Goal: Information Seeking & Learning: Learn about a topic

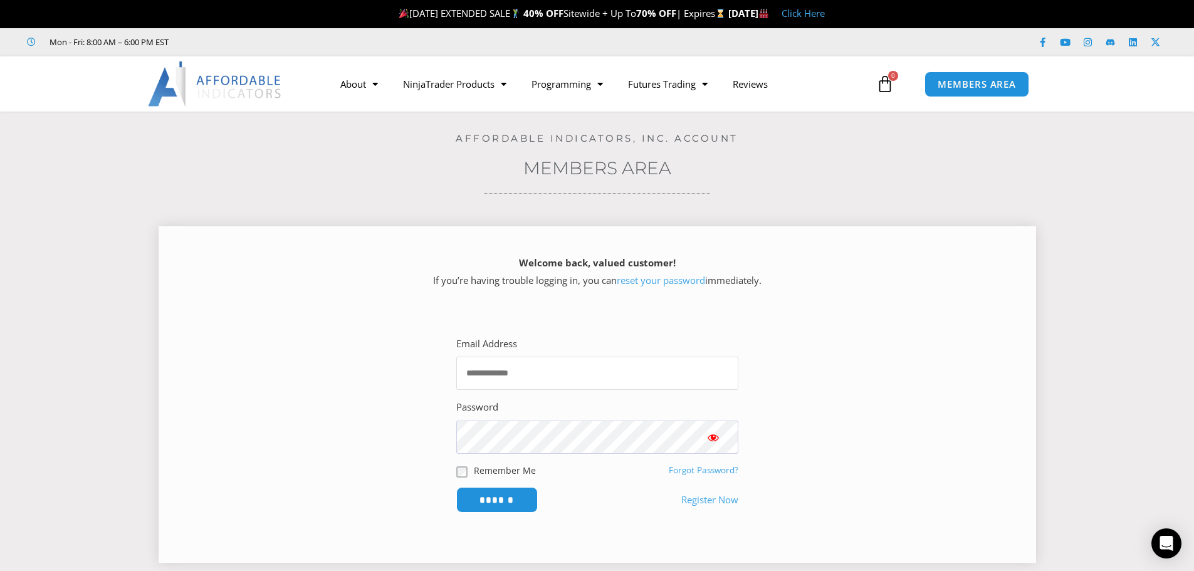
type input "**********"
click at [715, 439] on span "Show password" at bounding box center [713, 437] width 13 height 13
click at [510, 505] on input "******" at bounding box center [497, 500] width 86 height 27
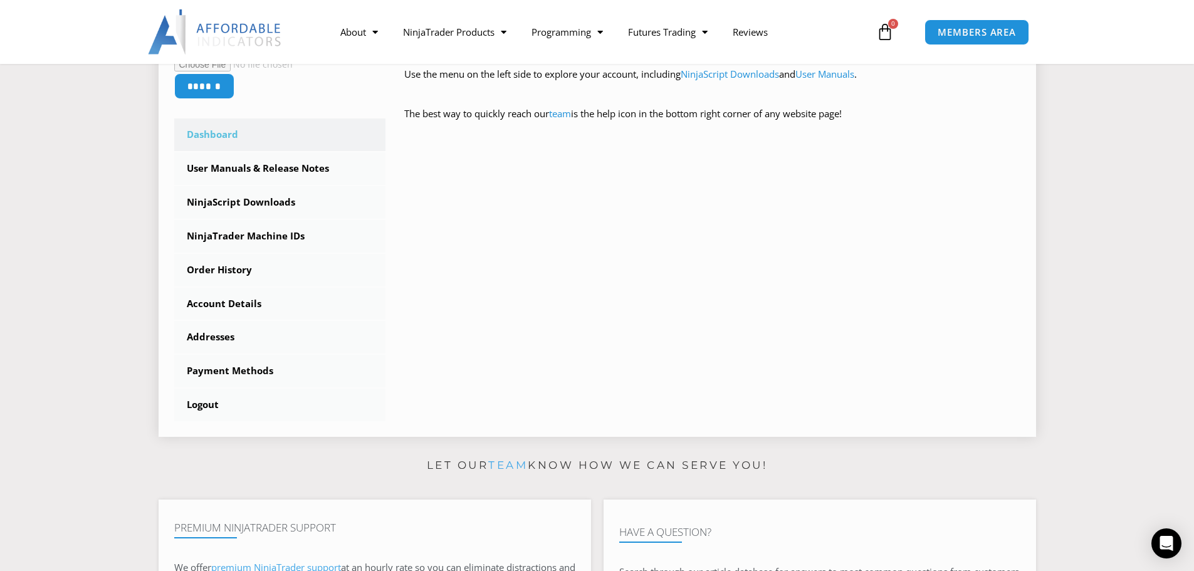
scroll to position [312, 0]
click at [236, 240] on link "NinjaTrader Machine IDs" at bounding box center [280, 235] width 212 height 33
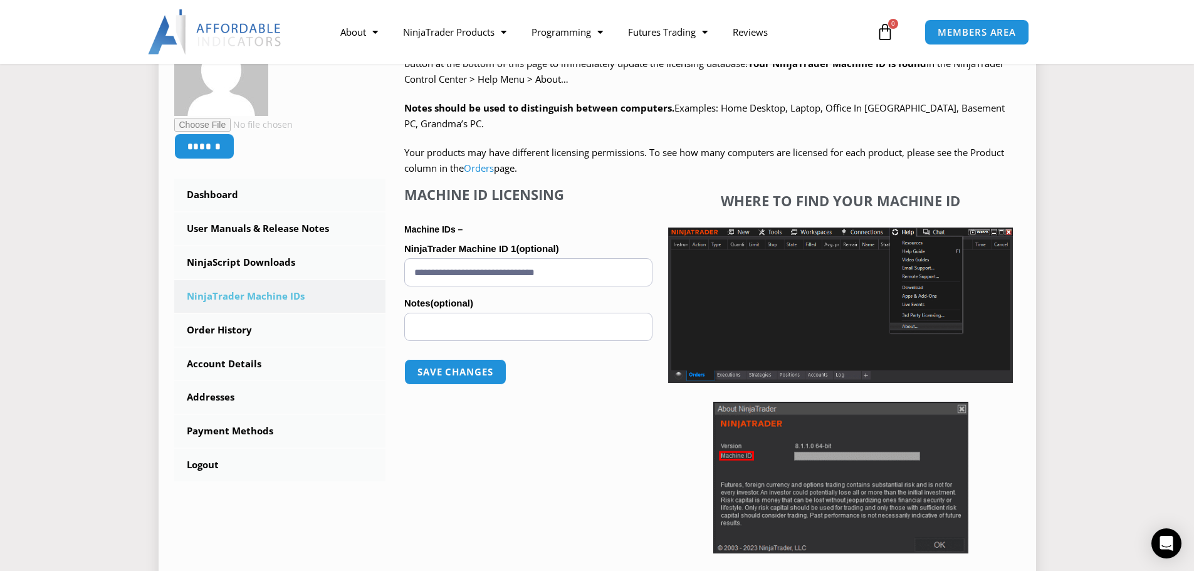
scroll to position [240, 0]
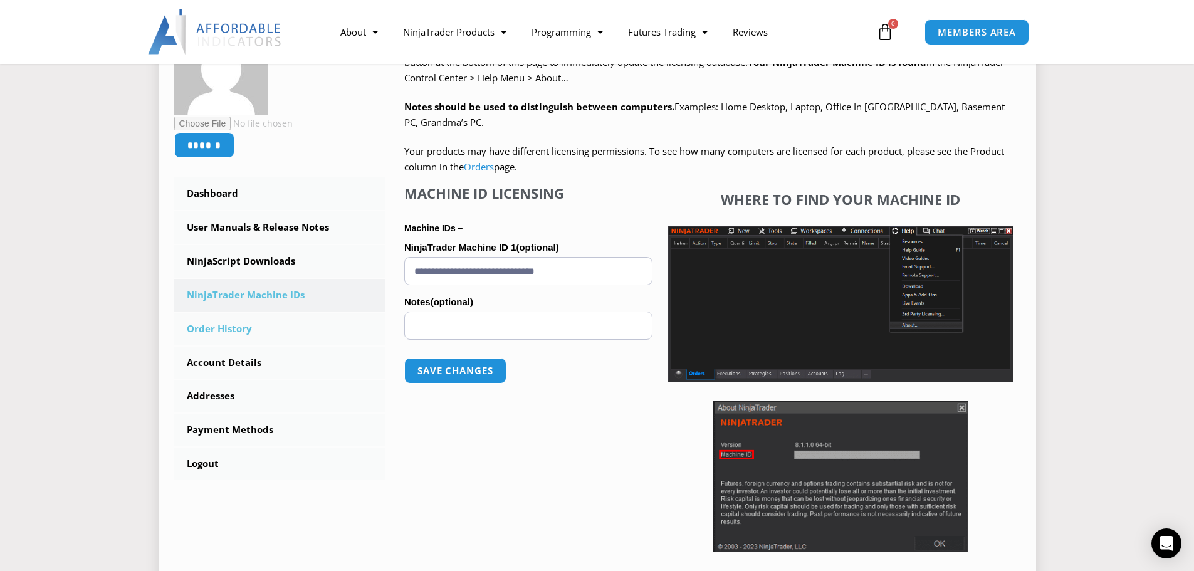
click at [238, 332] on link "Order History" at bounding box center [280, 329] width 212 height 33
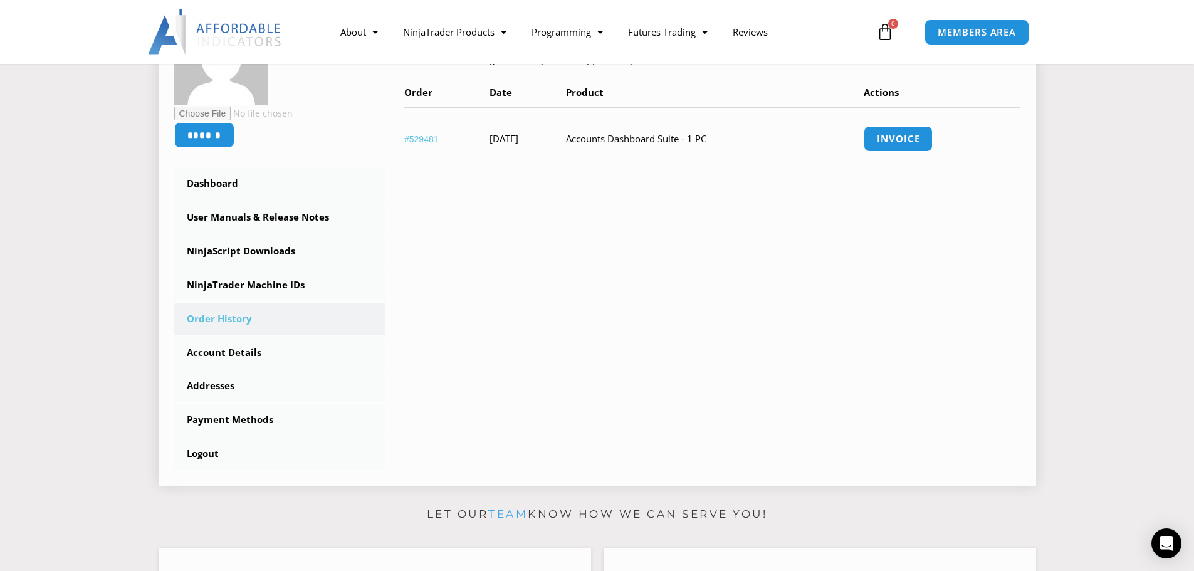
scroll to position [251, 0]
click at [914, 132] on link "Invoice" at bounding box center [898, 138] width 73 height 27
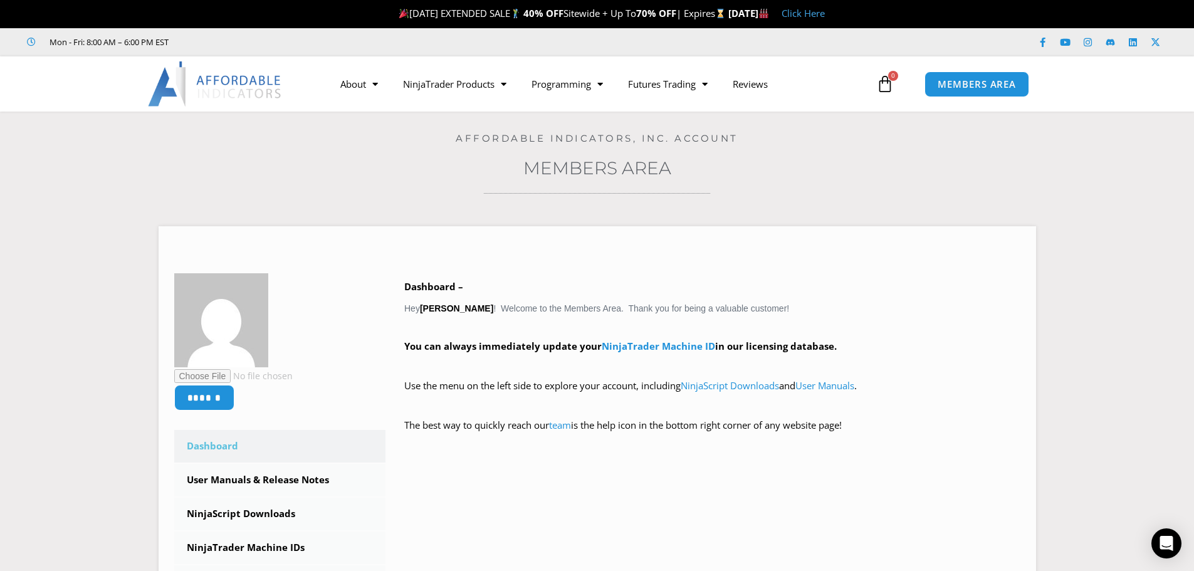
click at [252, 172] on h3 "Members Area" at bounding box center [597, 168] width 1132 height 23
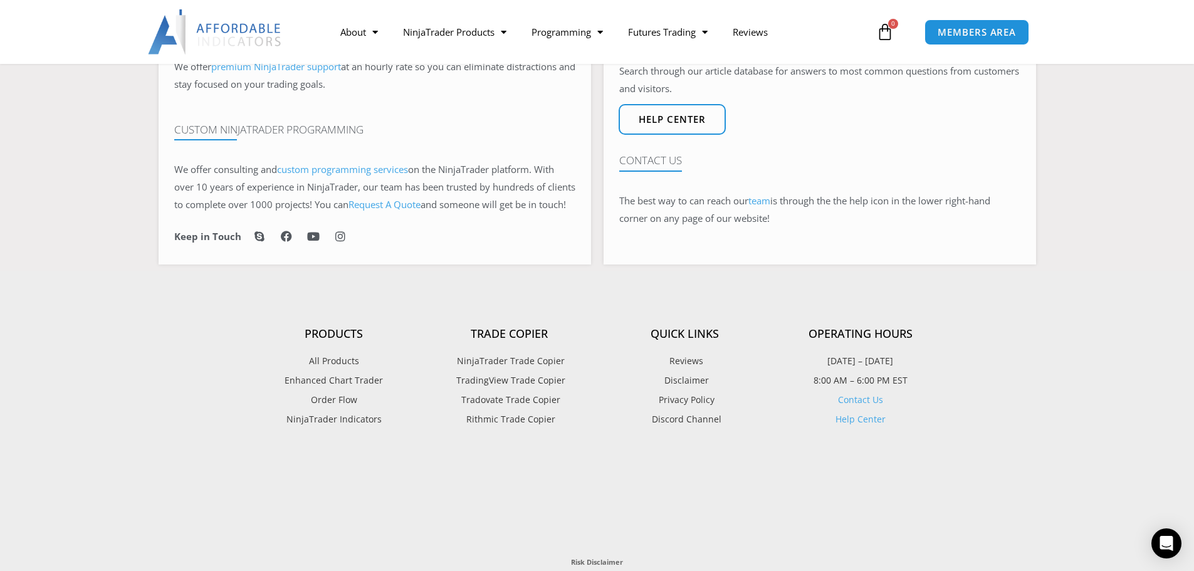
scroll to position [813, 0]
click at [532, 369] on span "NinjaTrader Trade Copier" at bounding box center [509, 360] width 111 height 16
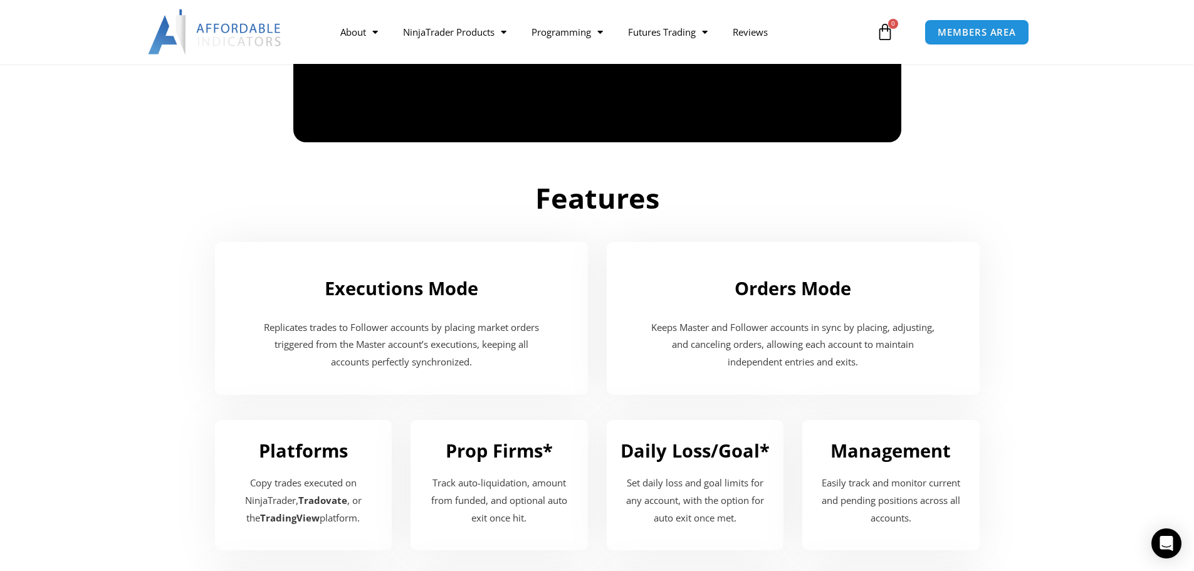
scroll to position [1190, 0]
click at [1107, 207] on section "Features" at bounding box center [597, 188] width 1194 height 81
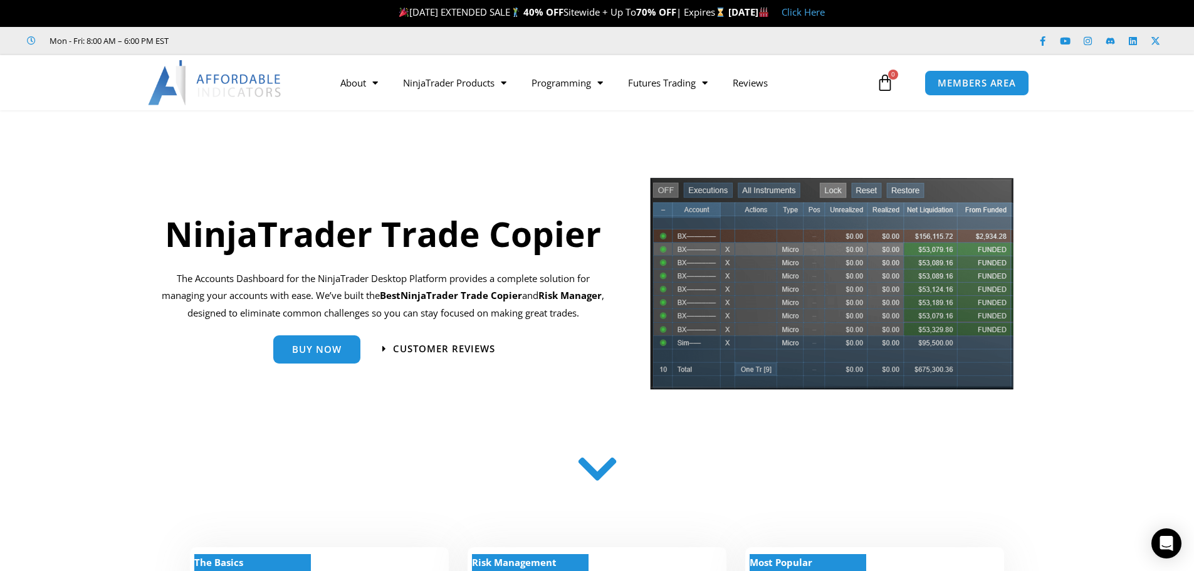
scroll to position [0, 0]
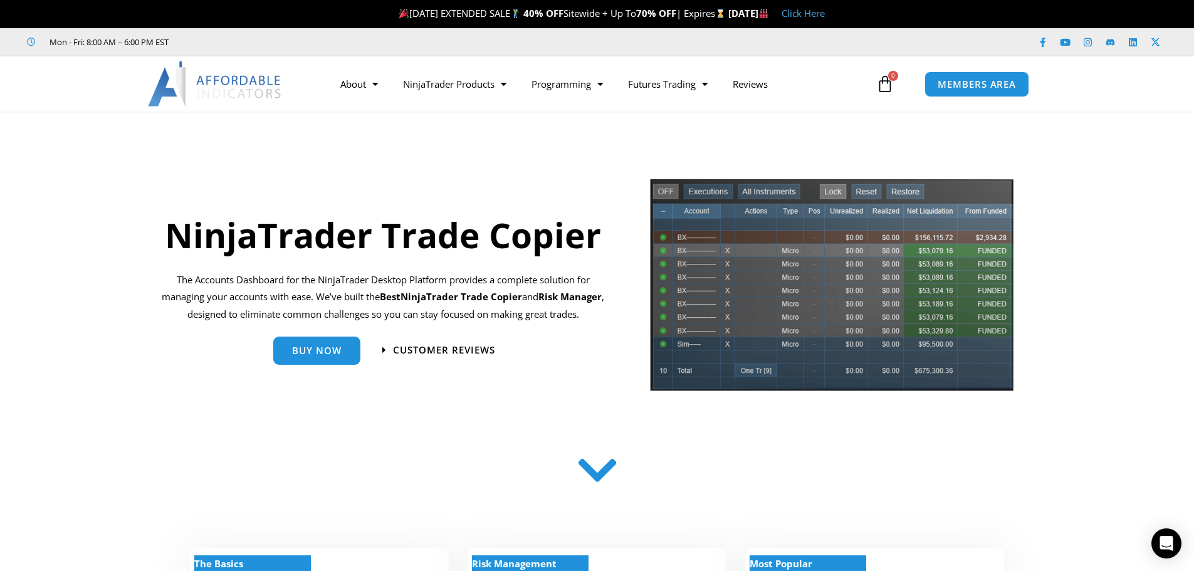
click at [386, 184] on div "NinjaTrader Trade Copier The Accounts Dashboard for the NinjaTrader Desktop Pla…" at bounding box center [383, 289] width 468 height 224
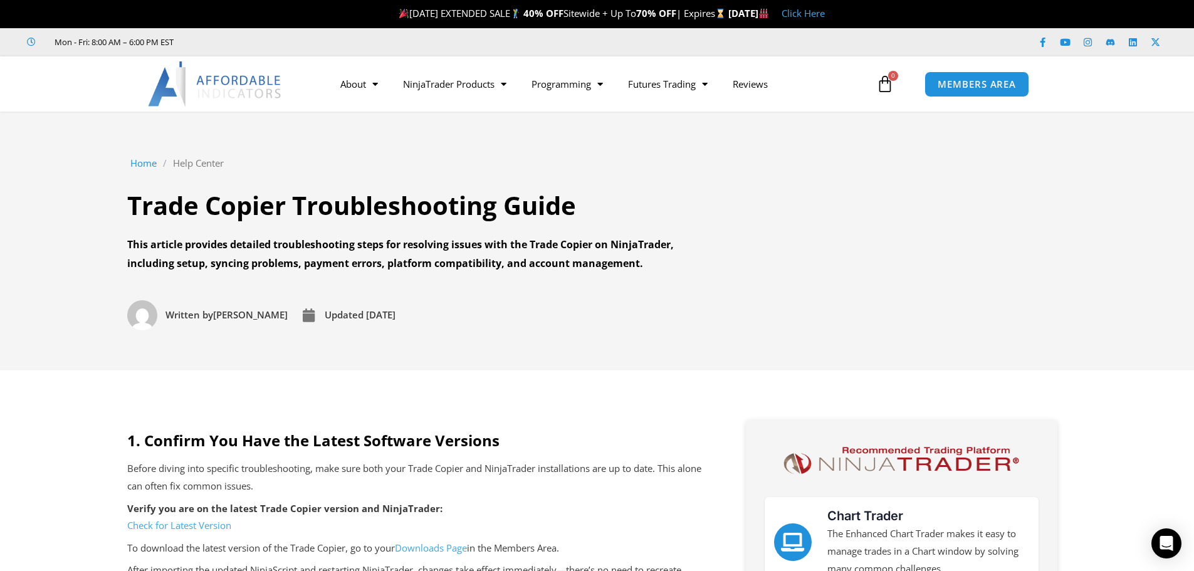
click at [540, 356] on section "Home / Help Center / Trade Copier Troubleshooting Guide Trade Copier Troublesho…" at bounding box center [597, 241] width 1194 height 259
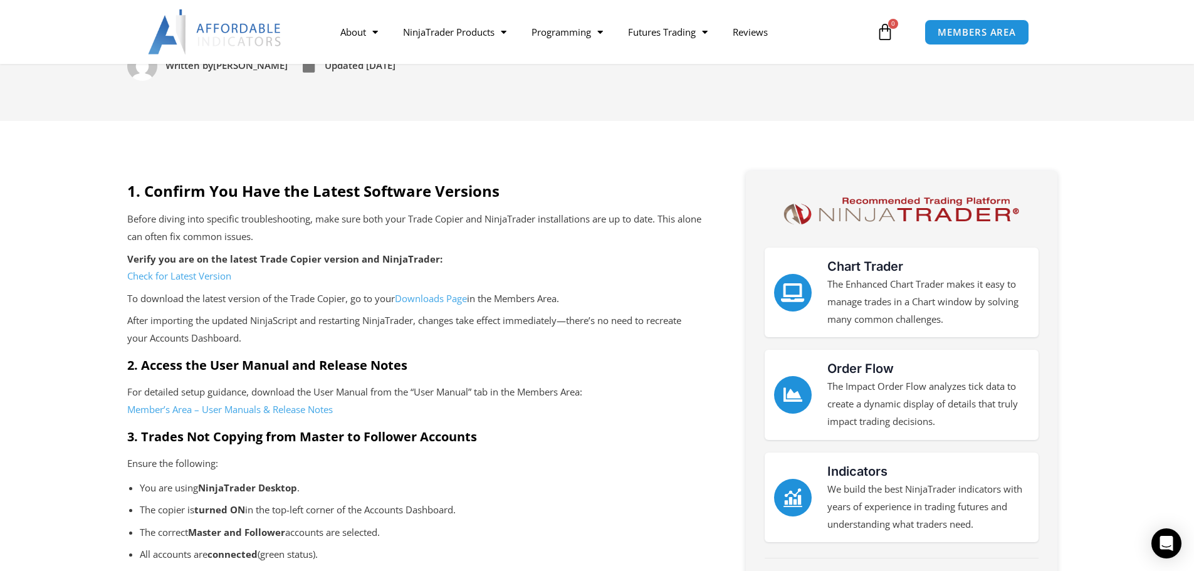
scroll to position [250, 0]
click at [134, 276] on link "Check for Latest Version" at bounding box center [179, 275] width 104 height 13
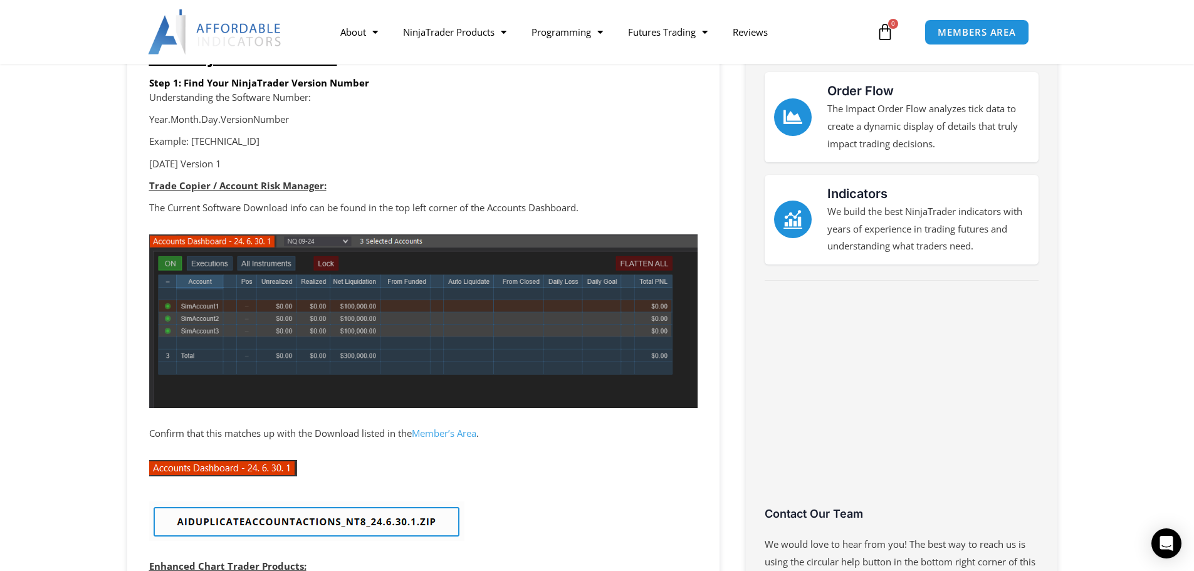
scroll to position [250, 0]
click at [598, 122] on p "Year.Month.Day.VersionNumber" at bounding box center [423, 119] width 549 height 18
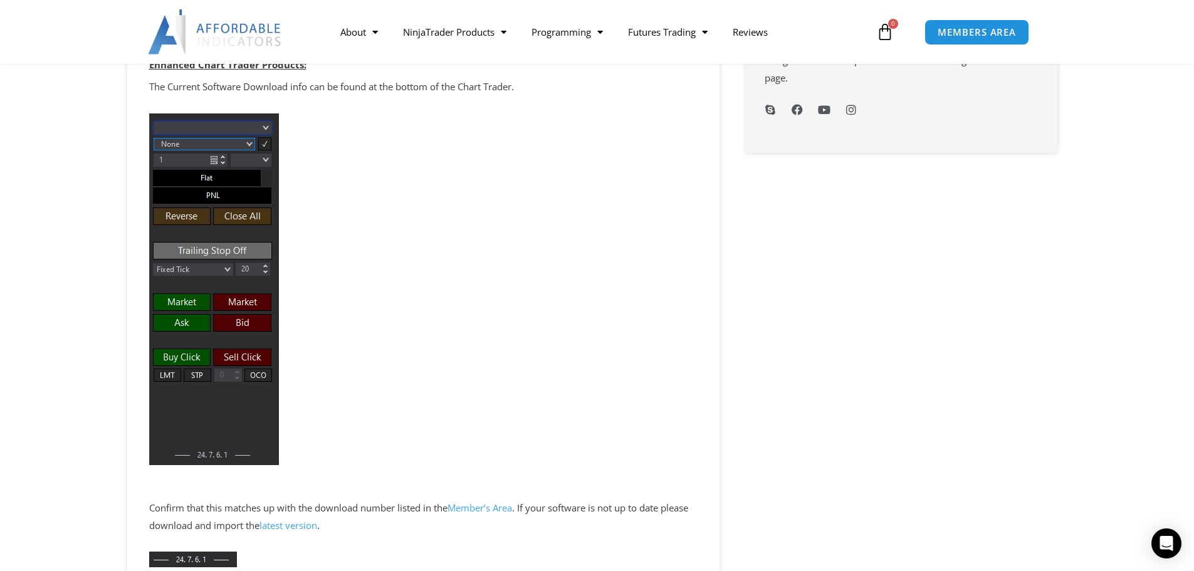
scroll to position [752, 0]
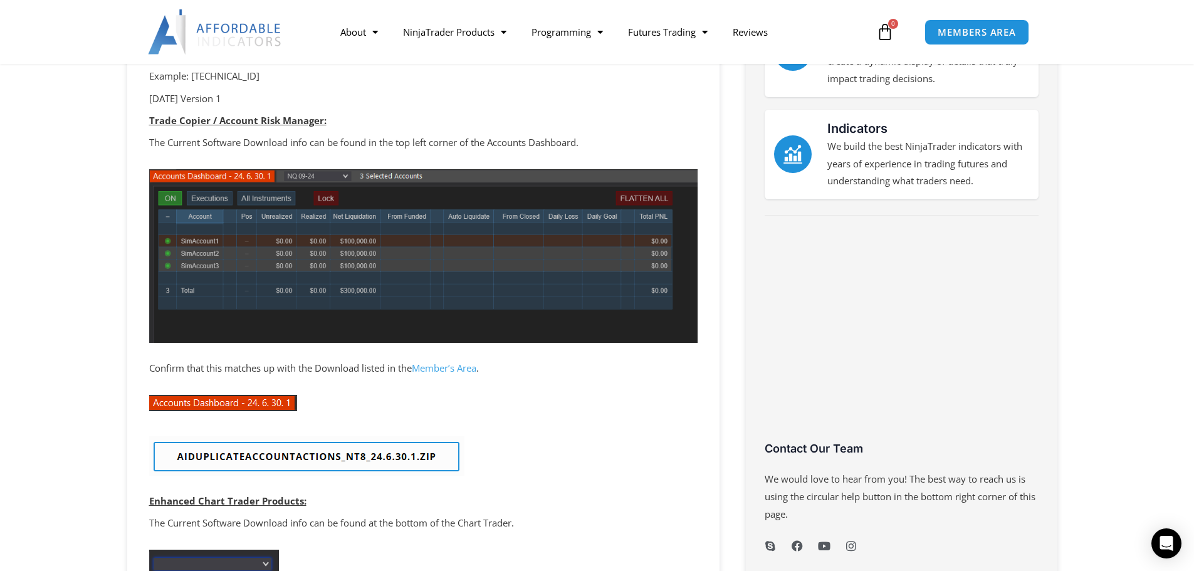
scroll to position [314, 0]
click at [455, 369] on link "Member’s Area" at bounding box center [444, 368] width 65 height 13
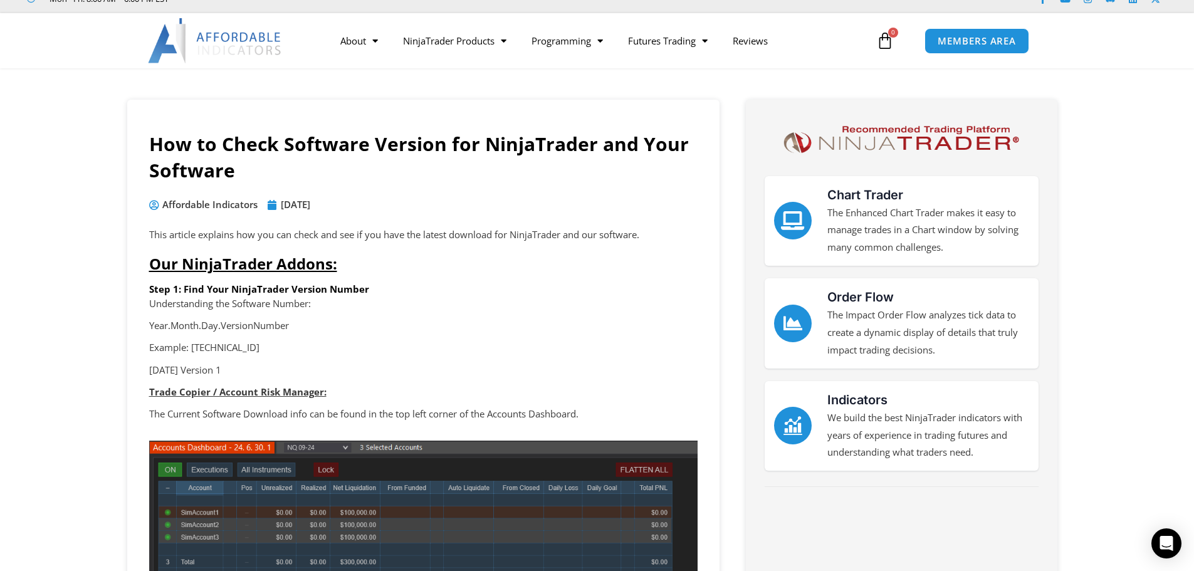
scroll to position [0, 0]
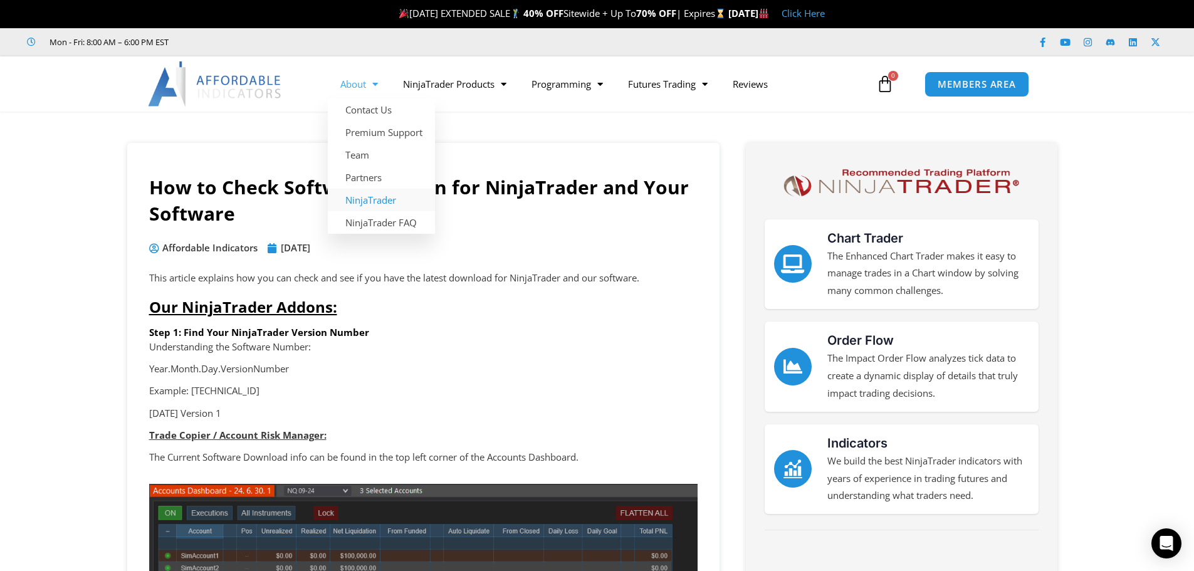
click at [381, 204] on link "NinjaTrader" at bounding box center [381, 200] width 107 height 23
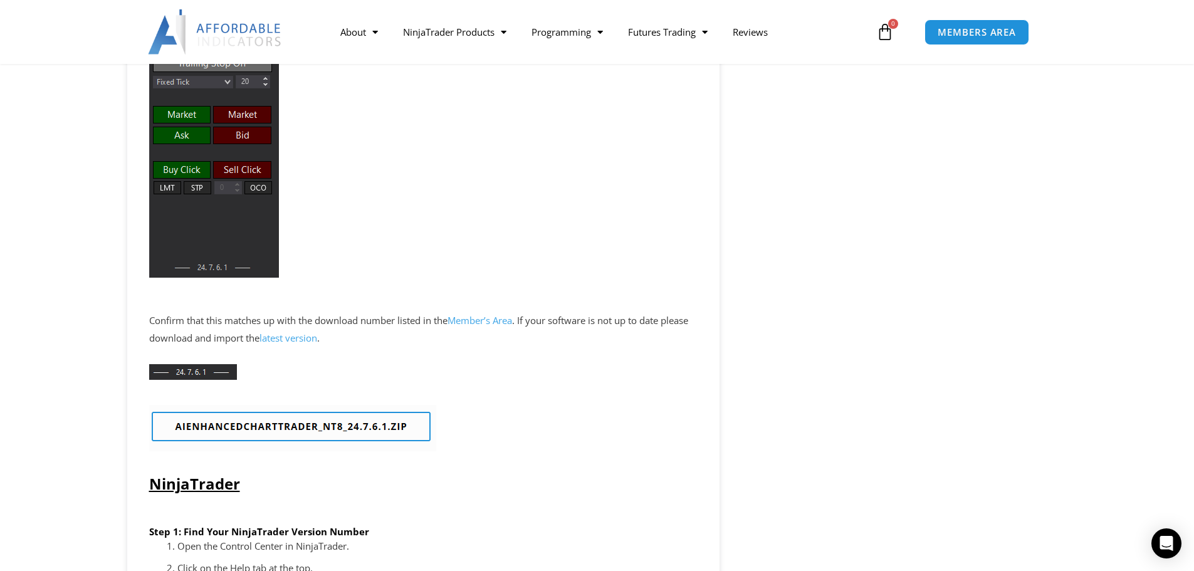
scroll to position [939, 0]
click at [300, 337] on link "latest version" at bounding box center [289, 337] width 58 height 13
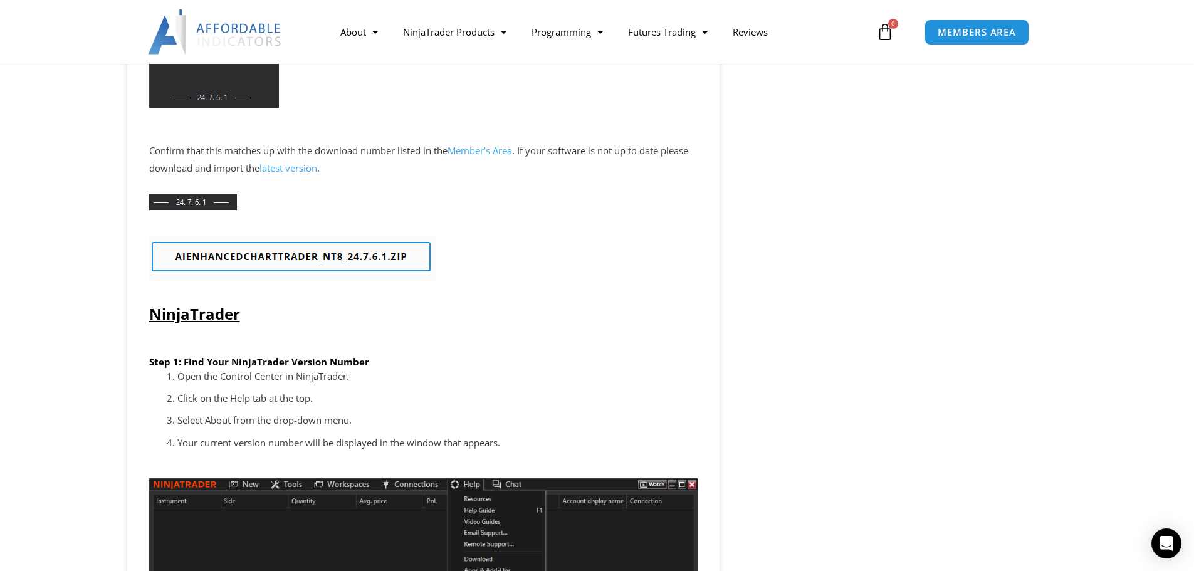
scroll to position [1109, 0]
click at [280, 258] on img at bounding box center [292, 257] width 287 height 46
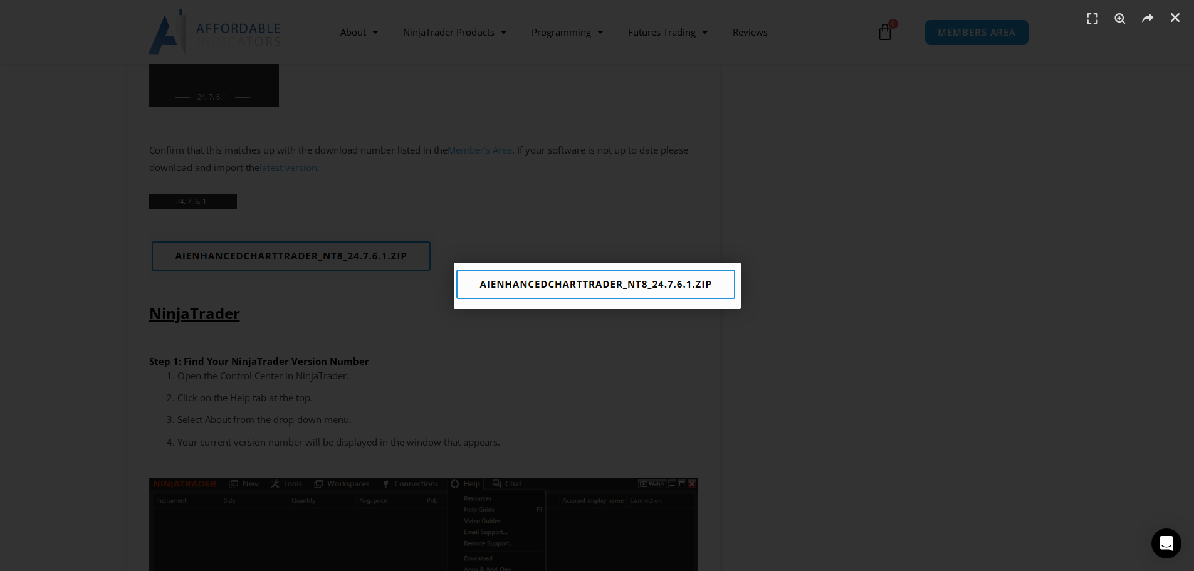
click at [1075, 331] on div "1 / 1" at bounding box center [597, 285] width 1107 height 483
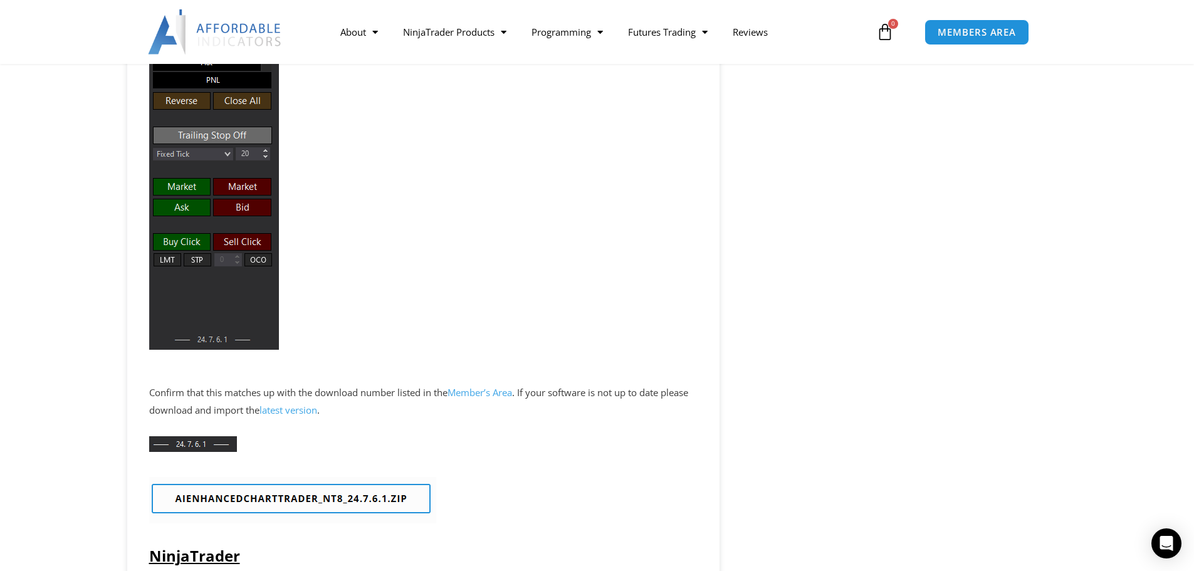
scroll to position [867, 0]
click at [308, 413] on link "latest version" at bounding box center [289, 409] width 58 height 13
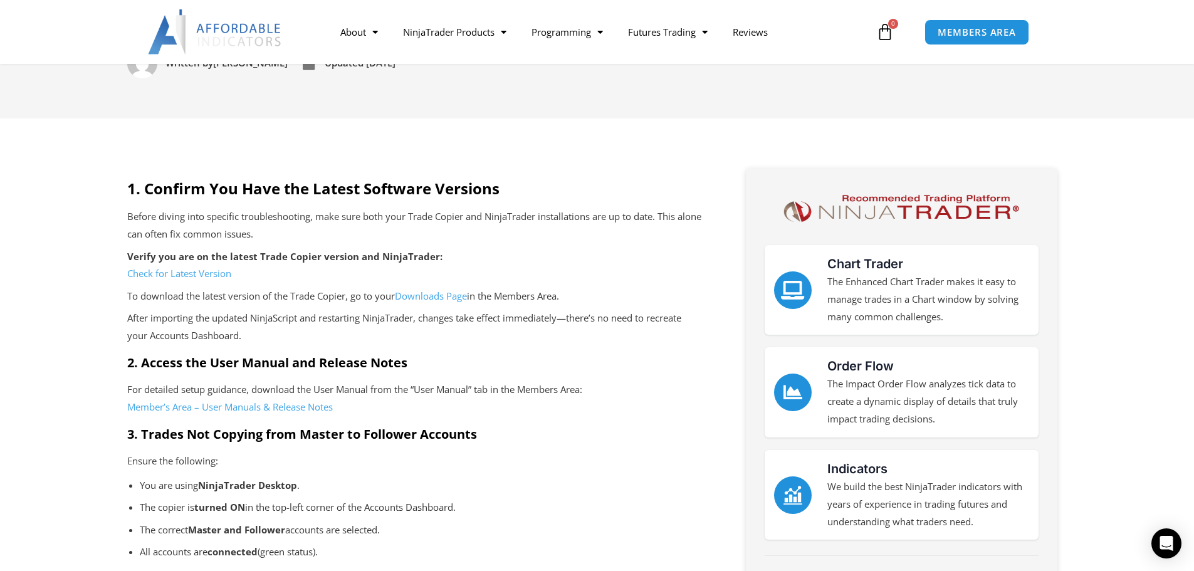
scroll to position [251, 0]
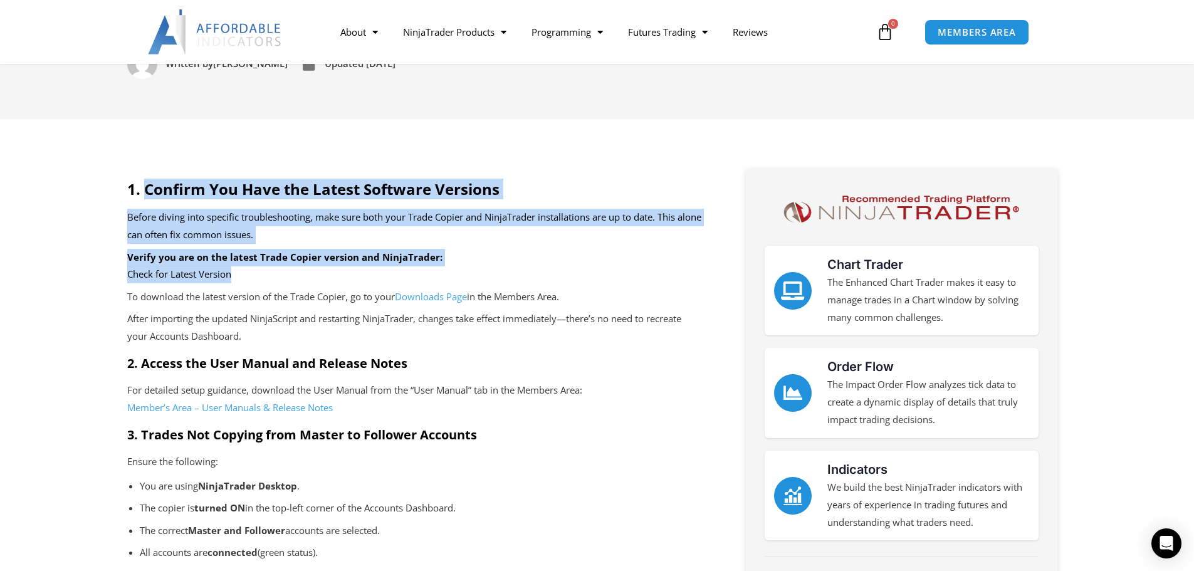
drag, startPoint x: 144, startPoint y: 186, endPoint x: 421, endPoint y: 279, distance: 292.2
copy div "Confirm You Have the Latest Software Versions Before diving into specific troub…"
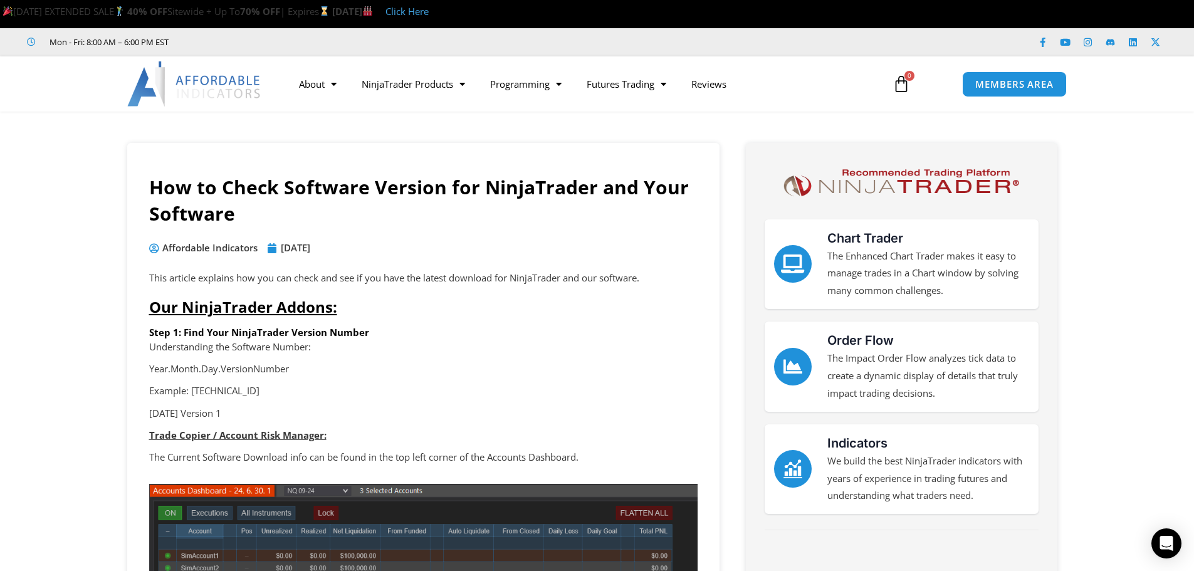
click at [455, 344] on p "Understanding the Software Number:" at bounding box center [423, 348] width 549 height 18
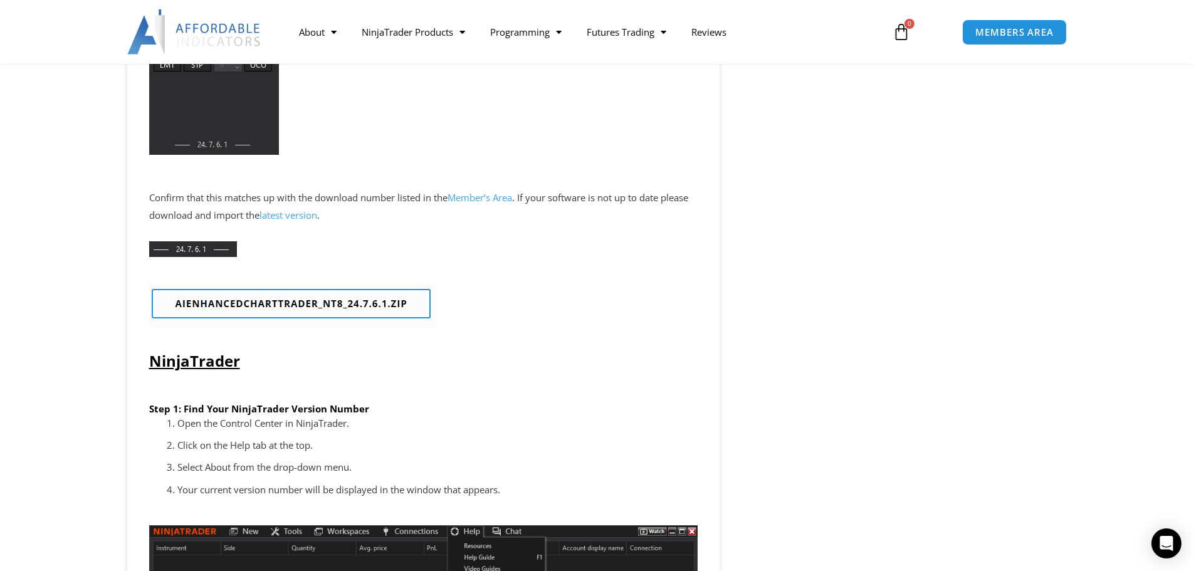
scroll to position [1062, 0]
click at [309, 259] on div at bounding box center [423, 248] width 549 height 41
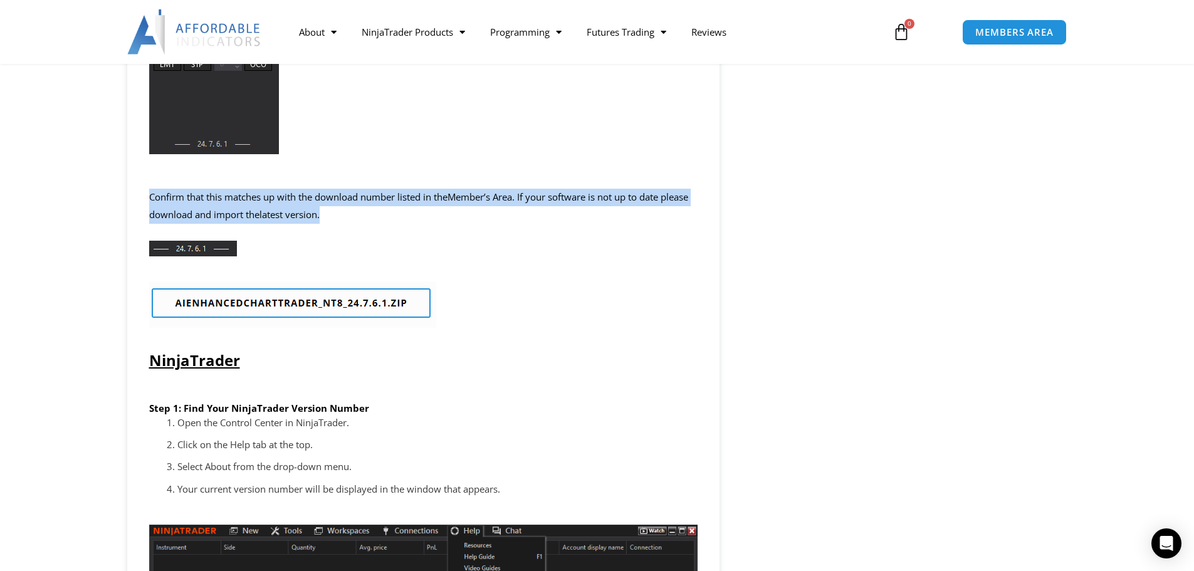
drag, startPoint x: 149, startPoint y: 199, endPoint x: 527, endPoint y: 218, distance: 377.9
click at [527, 218] on p "Confirm that this matches up with the download number listed in the Member’s Ar…" at bounding box center [423, 206] width 549 height 35
copy p "Confirm that this matches up with the download number listed in the Member’s Ar…"
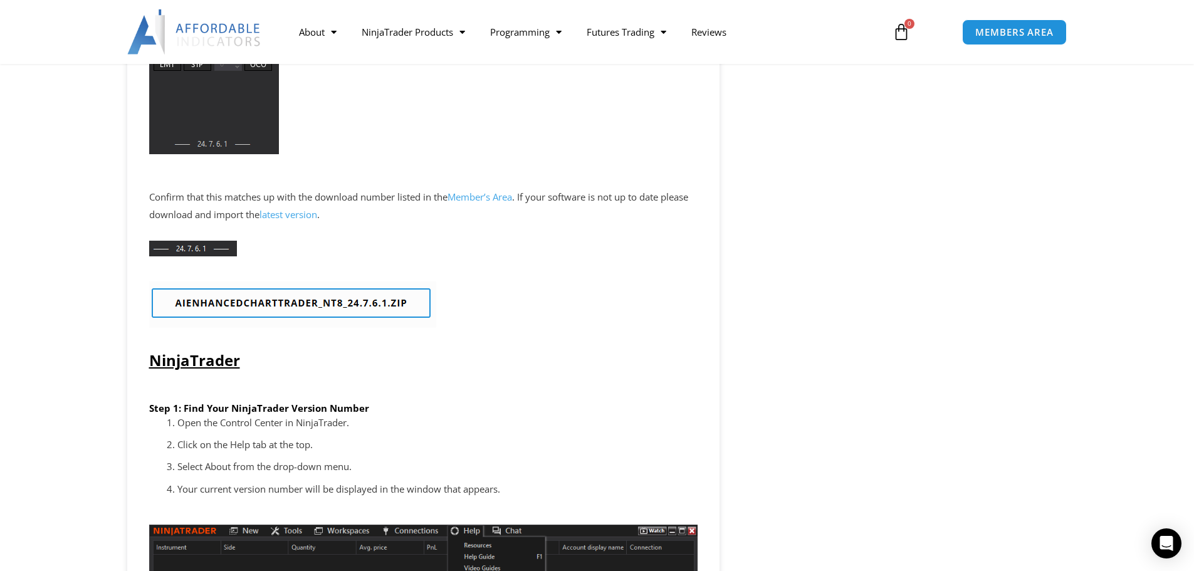
click at [526, 391] on p at bounding box center [423, 390] width 549 height 18
click at [315, 217] on link "latest version" at bounding box center [289, 214] width 58 height 13
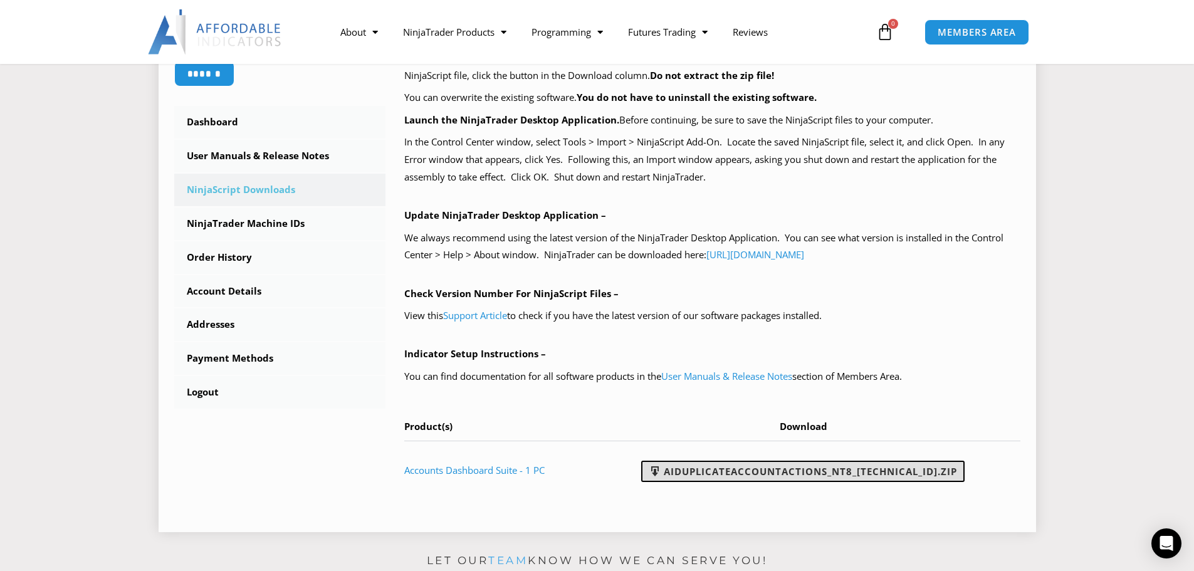
scroll to position [313, 0]
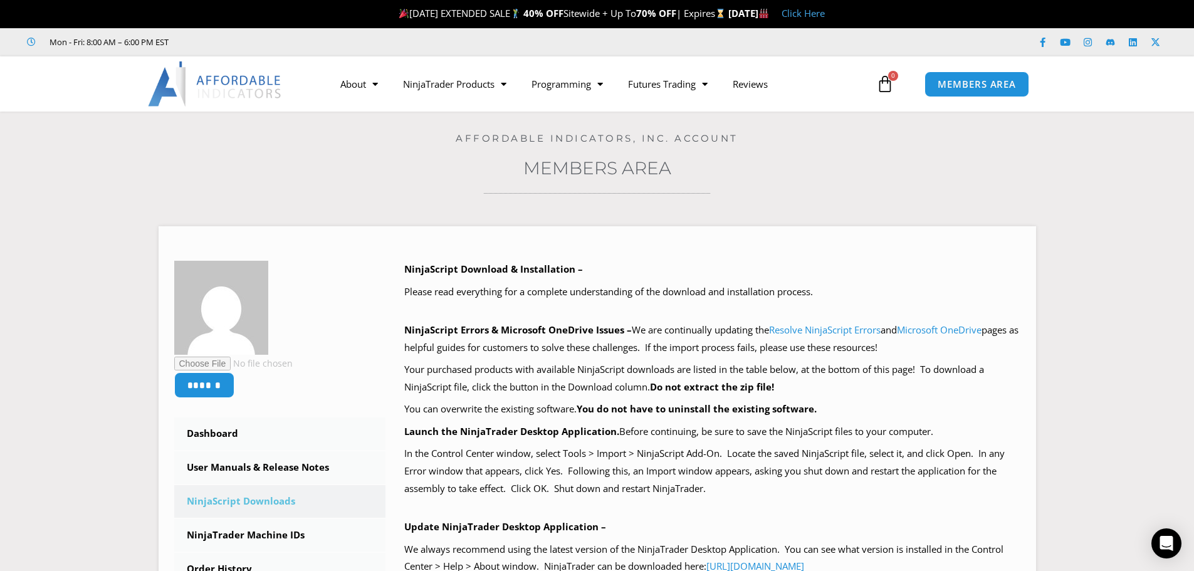
click at [405, 169] on h3 "Members Area" at bounding box center [597, 168] width 1132 height 23
click at [1083, 191] on div "Home / Members Area / Downloads Affordable Indicators, Inc. Account Members Are…" at bounding box center [597, 483] width 1132 height 742
click at [1083, 238] on section "****** Dashboard Subscriptions User Manuals & Release Notes NinjaScript Downloa…" at bounding box center [597, 531] width 1132 height 646
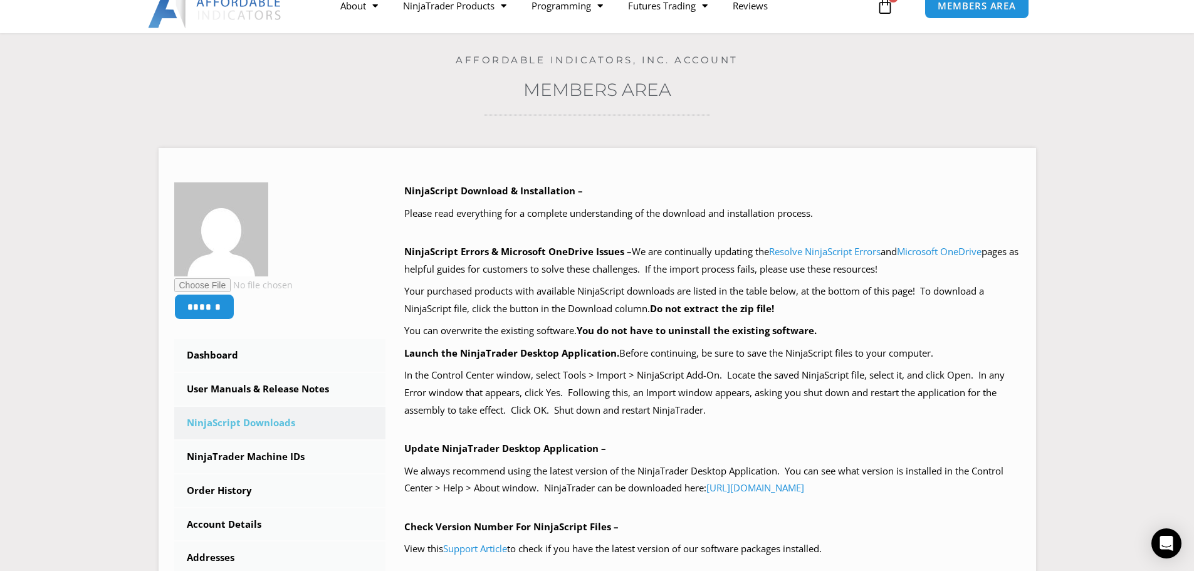
scroll to position [82, 0]
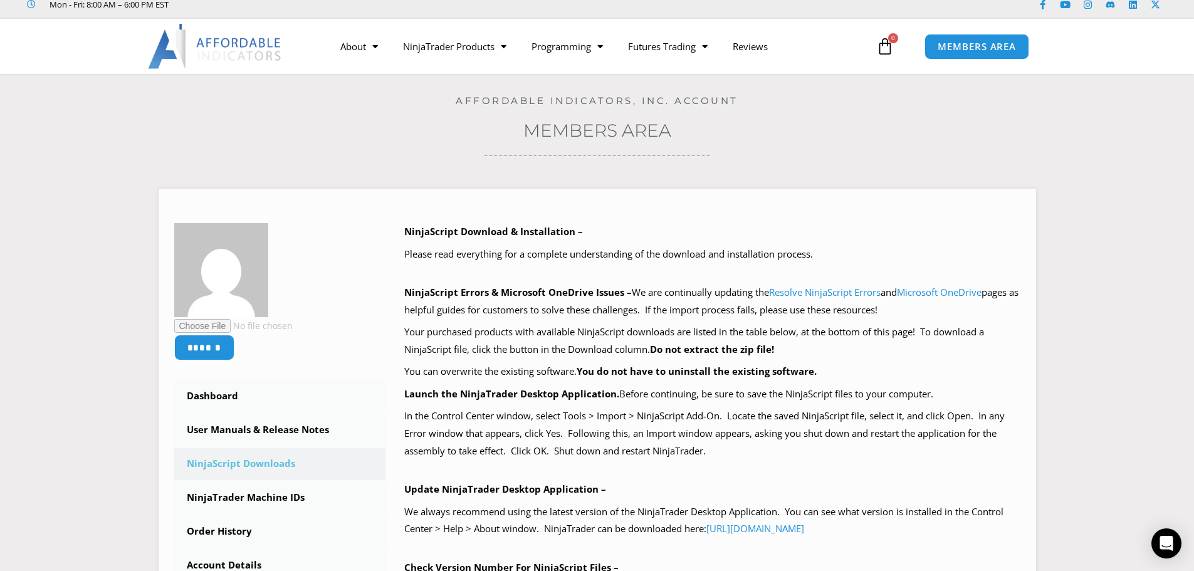
click at [1153, 219] on section "****** Dashboard Subscriptions User Manuals & Release Notes NinjaScript Downloa…" at bounding box center [597, 493] width 1132 height 646
click at [716, 394] on p "Launch the NinjaTrader Desktop Application. Before continuing, be sure to save …" at bounding box center [712, 395] width 616 height 18
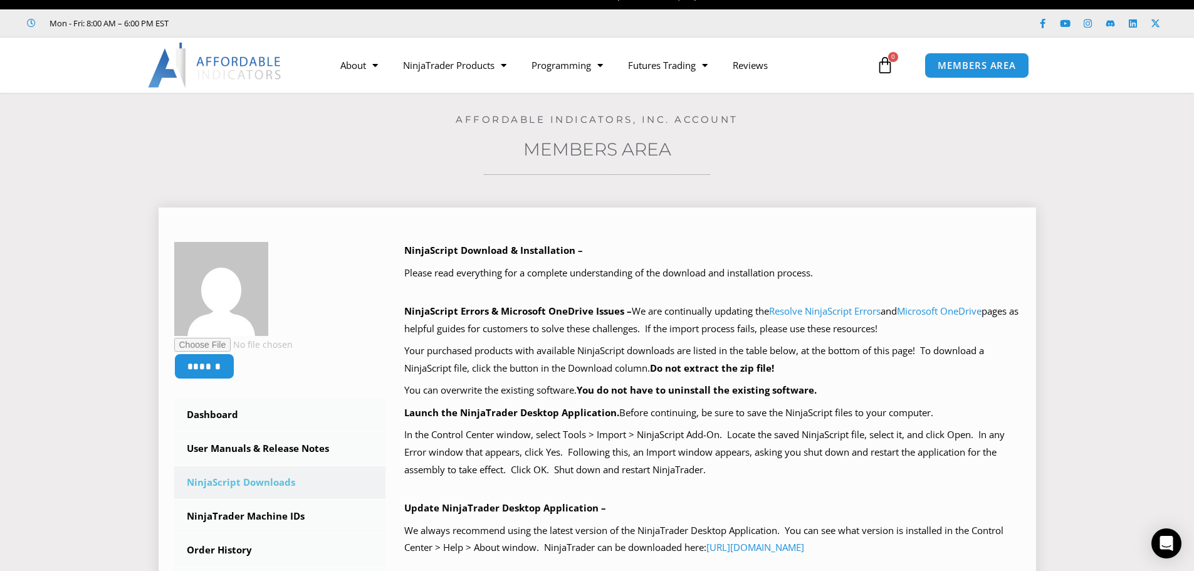
scroll to position [0, 0]
